Goal: Task Accomplishment & Management: Use online tool/utility

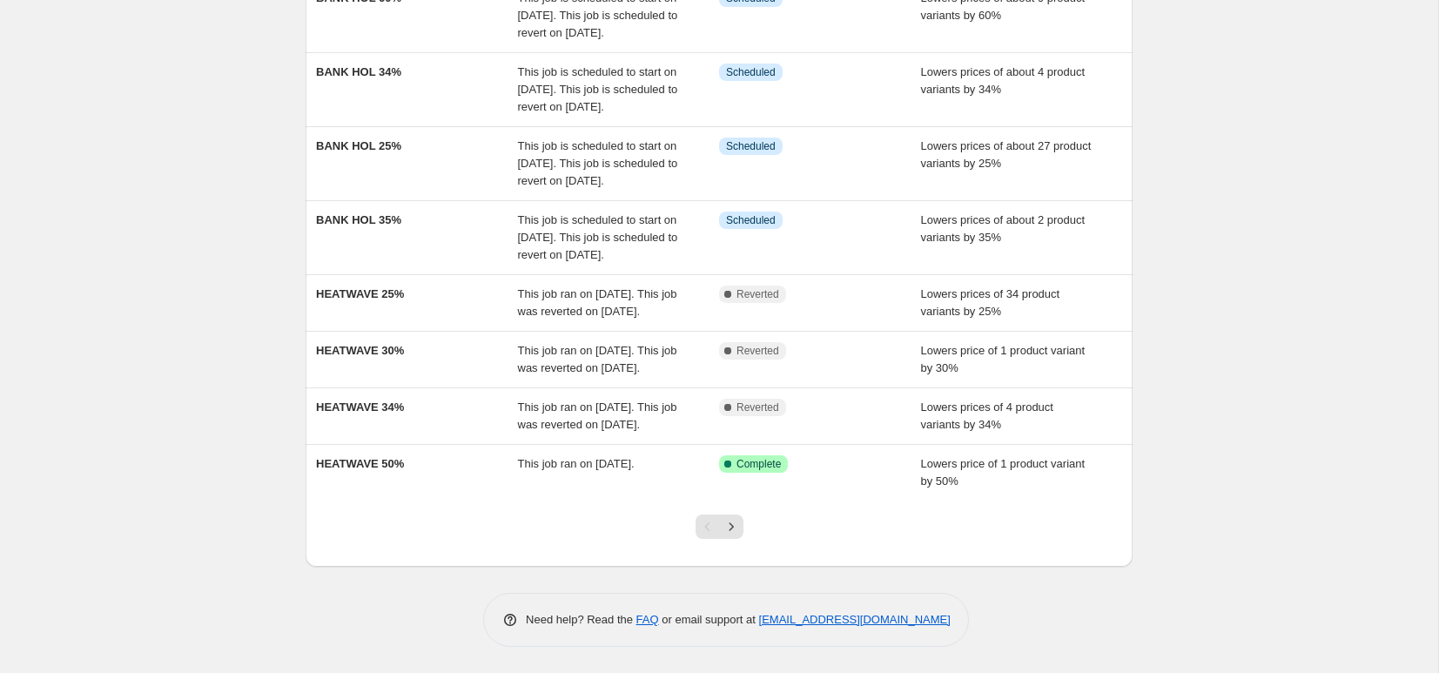
scroll to position [437, 0]
